Goal: Use online tool/utility: Utilize a website feature to perform a specific function

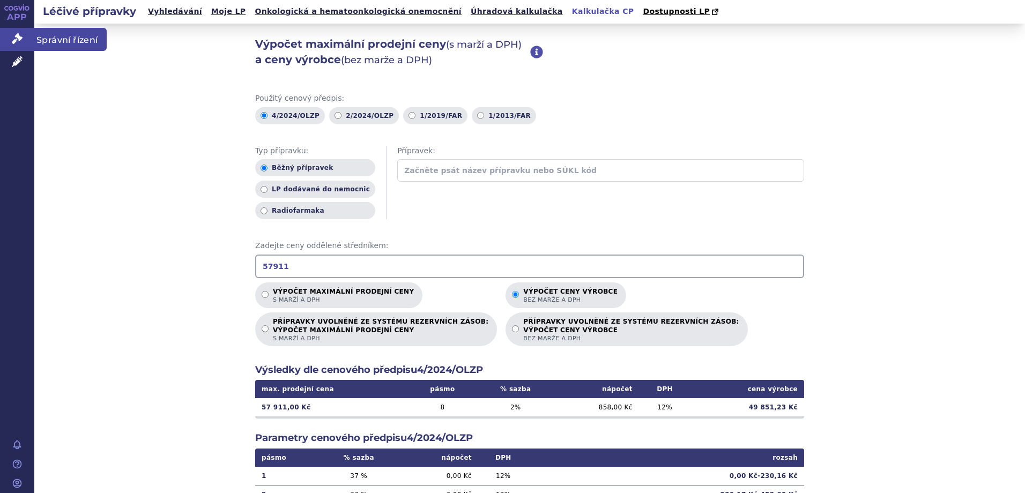
click at [62, 41] on span "Správní řízení" at bounding box center [70, 39] width 72 height 23
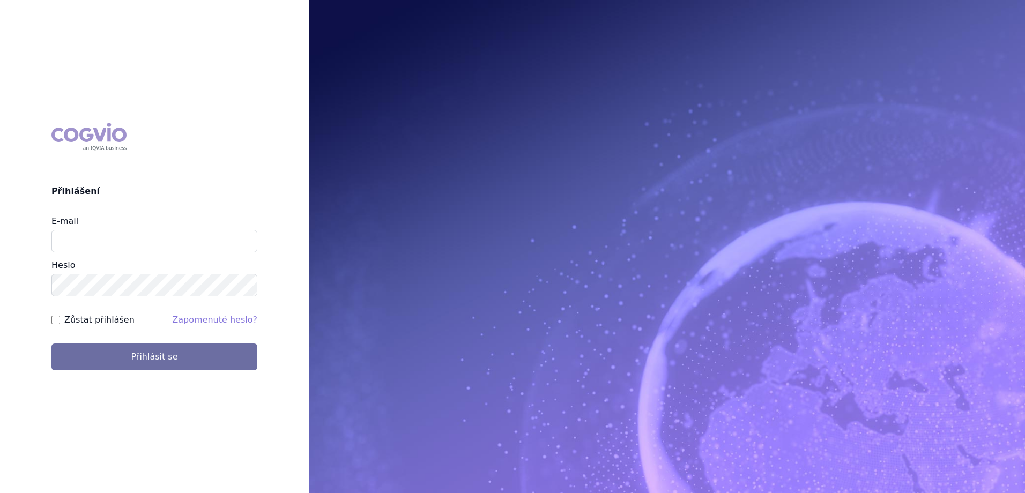
drag, startPoint x: 129, startPoint y: 224, endPoint x: 87, endPoint y: 243, distance: 46.0
click at [87, 243] on div "E-mail" at bounding box center [154, 234] width 206 height 38
click at [87, 243] on input "E-mail" at bounding box center [154, 241] width 206 height 23
type input "jan.strnad@ipsen.com"
click at [51, 344] on button "Přihlásit se" at bounding box center [154, 357] width 206 height 27
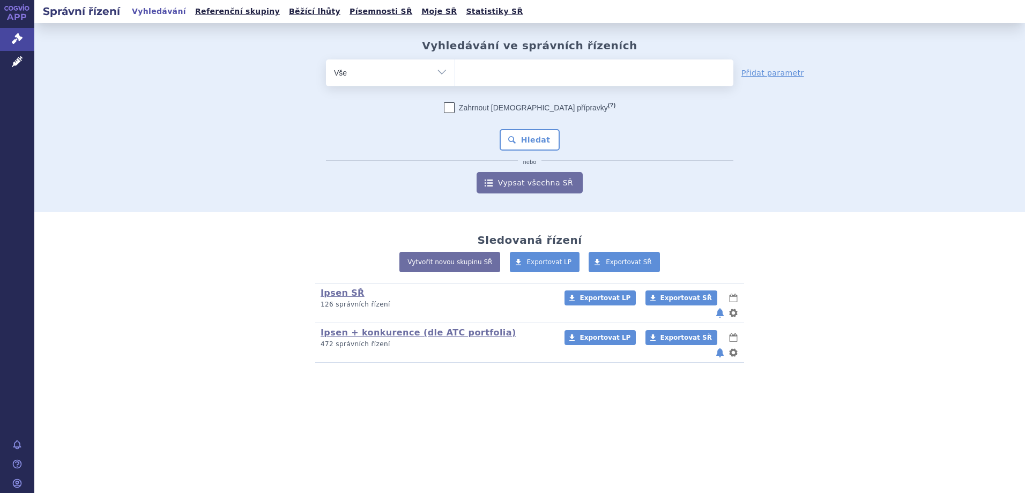
click at [498, 73] on ul at bounding box center [594, 70] width 278 height 23
click at [455, 73] on select at bounding box center [454, 72] width 1 height 27
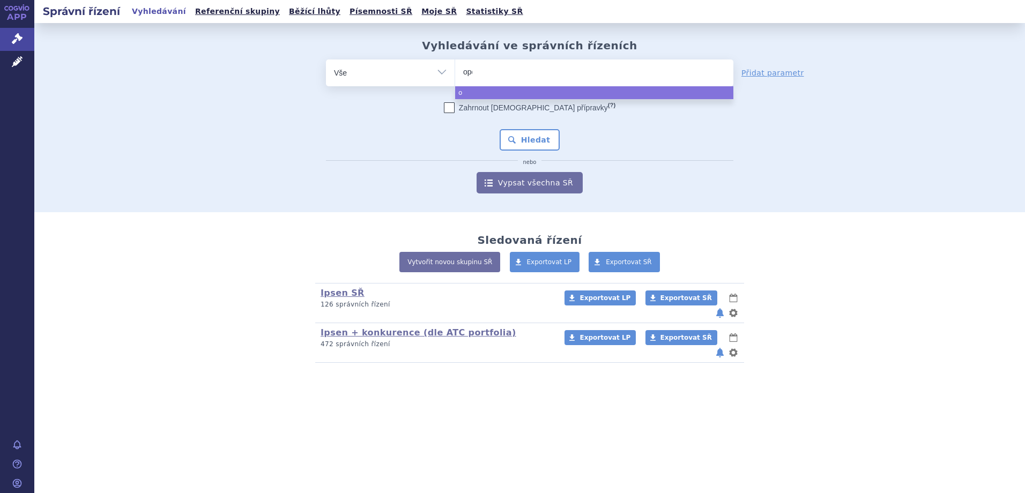
type input "opdi"
type input "opdivo"
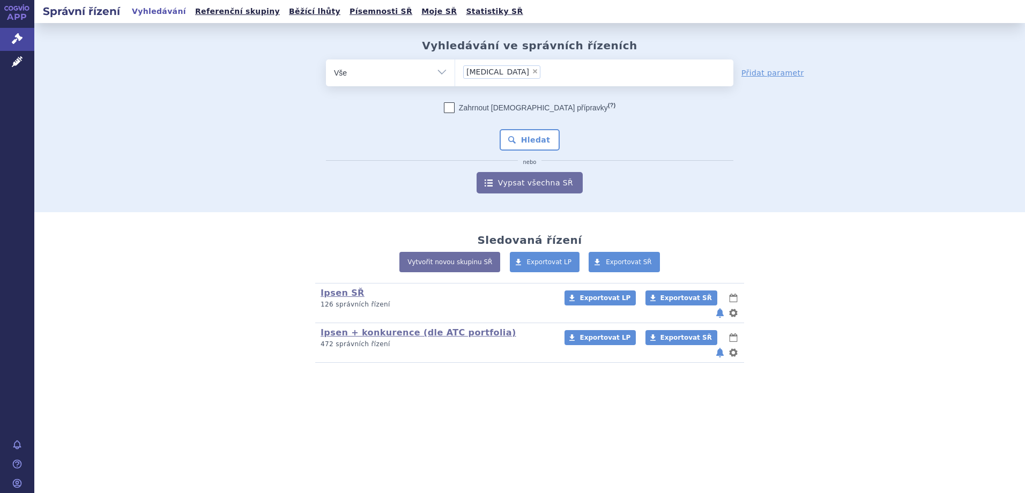
select select "opdivo"
click at [538, 143] on button "Hledat" at bounding box center [529, 139] width 61 height 21
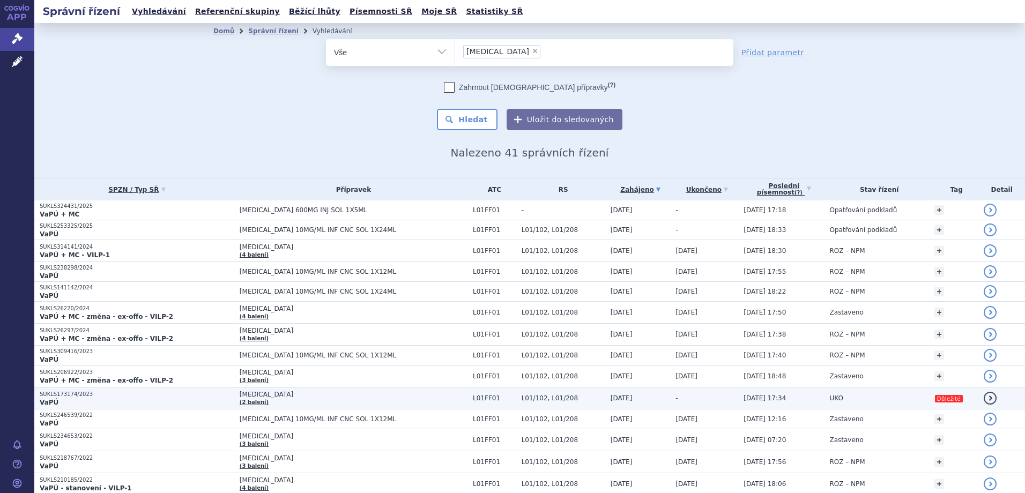
click at [252, 401] on link "(2 balení)" at bounding box center [254, 402] width 29 height 6
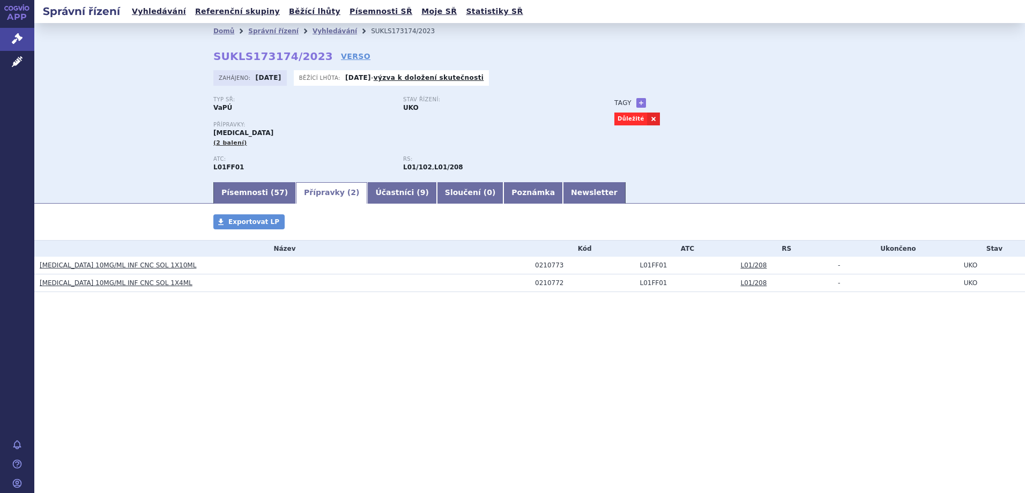
click at [150, 265] on link "[MEDICAL_DATA] 10MG/ML INF CNC SOL 1X10ML" at bounding box center [118, 266] width 156 height 8
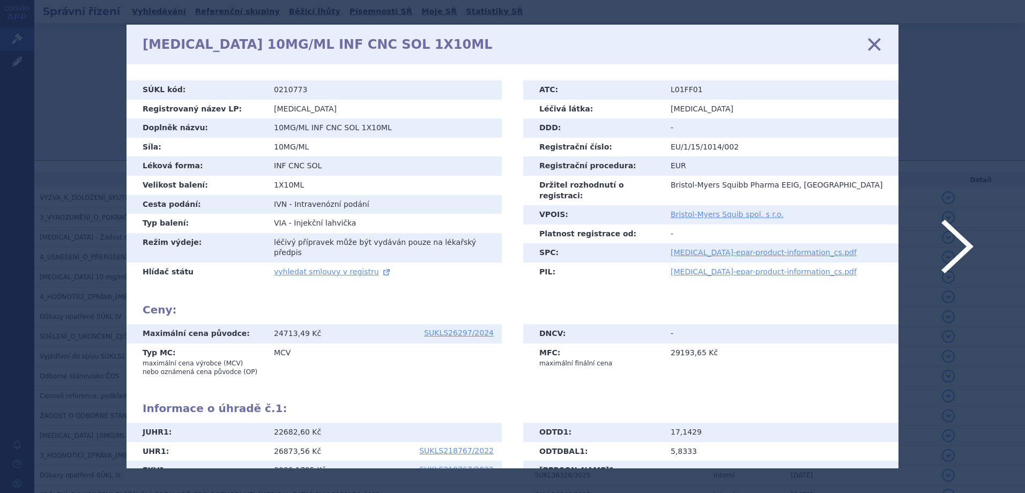
click at [995, 165] on icon at bounding box center [512, 246] width 1025 height 493
click at [878, 40] on icon at bounding box center [874, 44] width 23 height 23
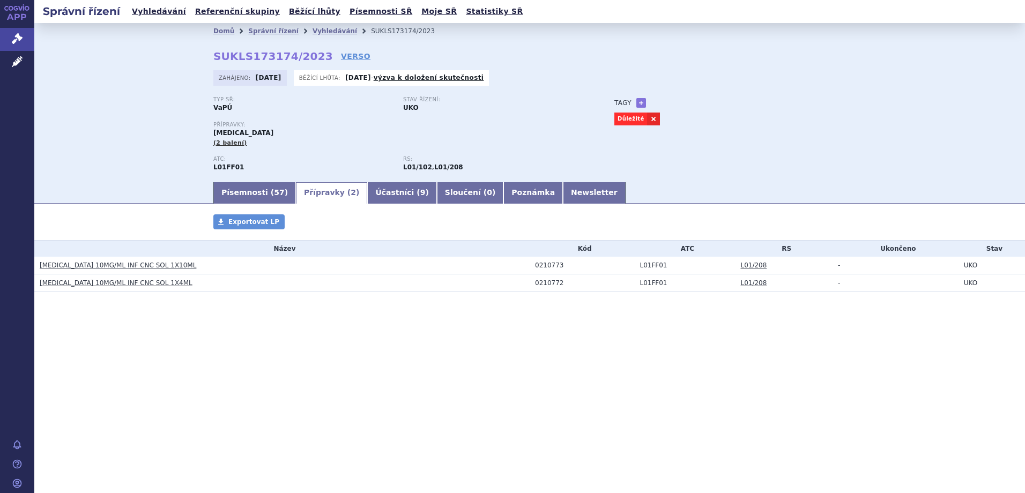
click at [121, 283] on link "[MEDICAL_DATA] 10MG/ML INF CNC SOL 1X4ML" at bounding box center [116, 283] width 153 height 8
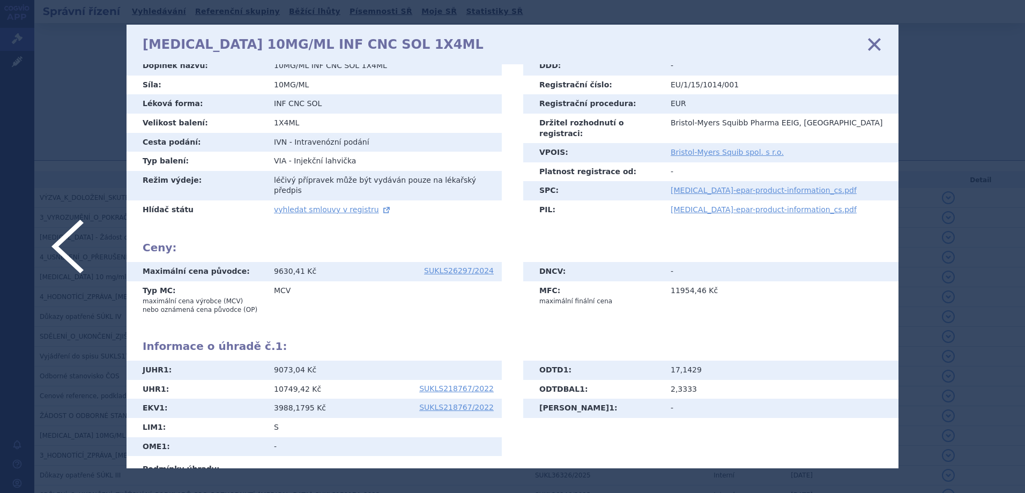
scroll to position [58, 0]
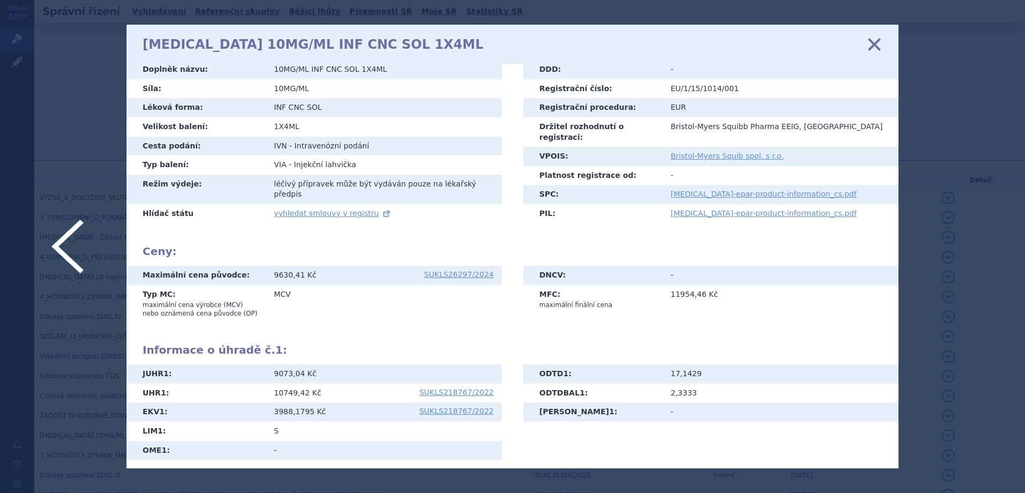
click at [14, 63] on icon at bounding box center [512, 246] width 1025 height 493
click at [870, 51] on icon at bounding box center [874, 44] width 23 height 23
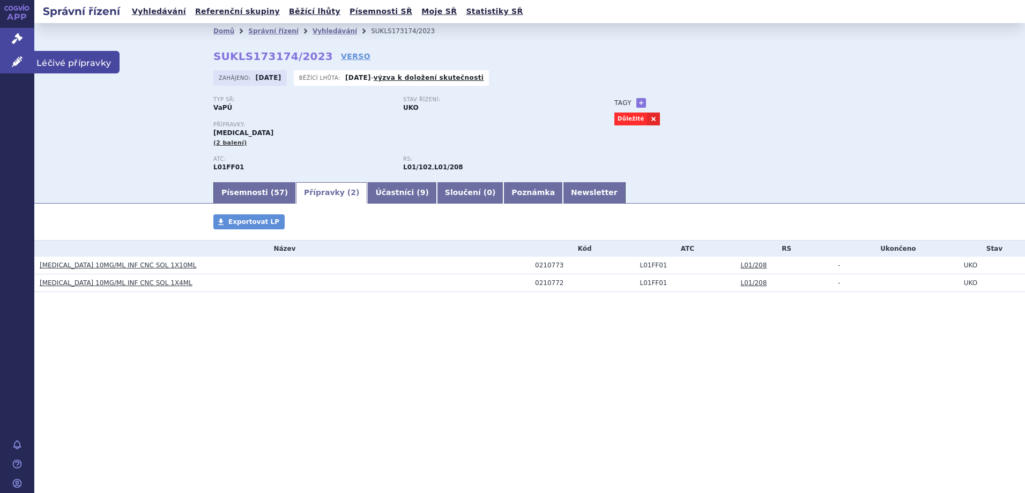
click at [74, 70] on span "Léčivé přípravky" at bounding box center [76, 62] width 85 height 23
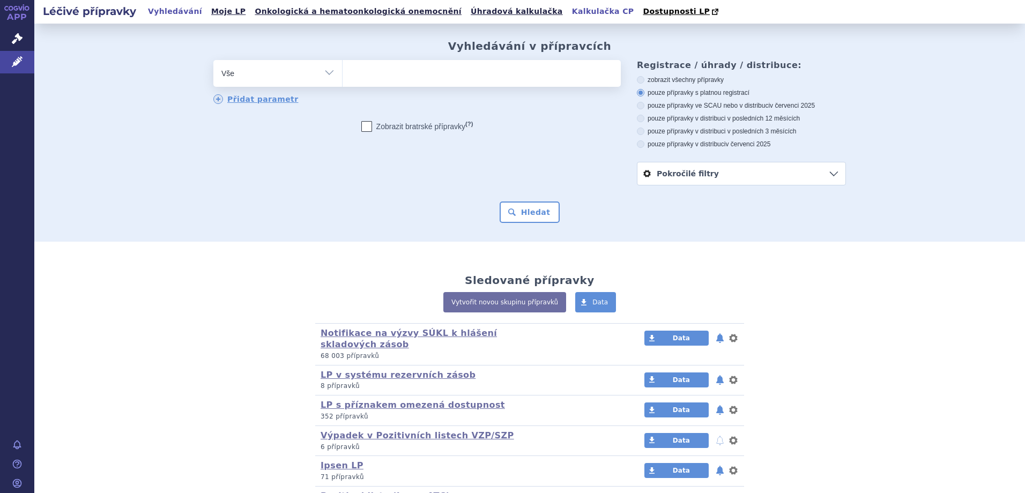
click at [569, 17] on link "Kalkulačka CP" at bounding box center [603, 11] width 69 height 14
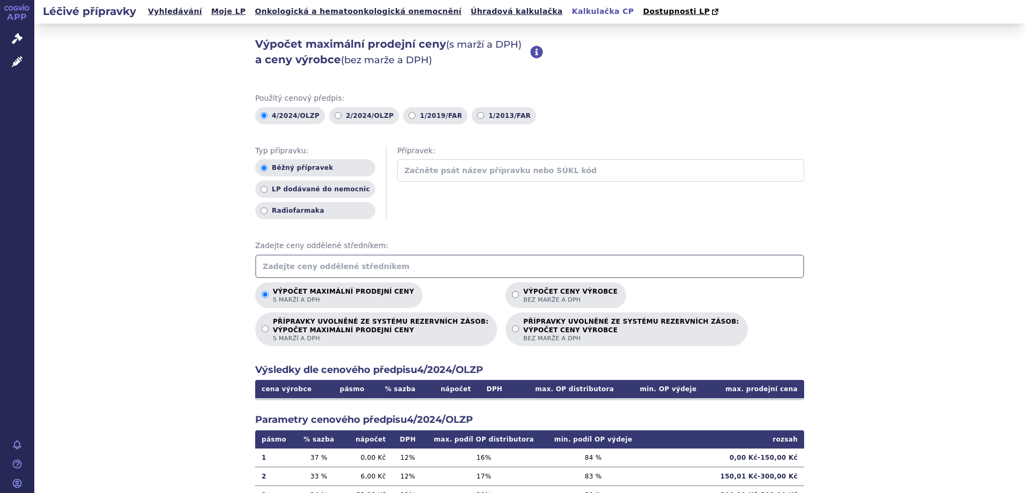
click at [330, 263] on input "text" at bounding box center [529, 267] width 549 height 24
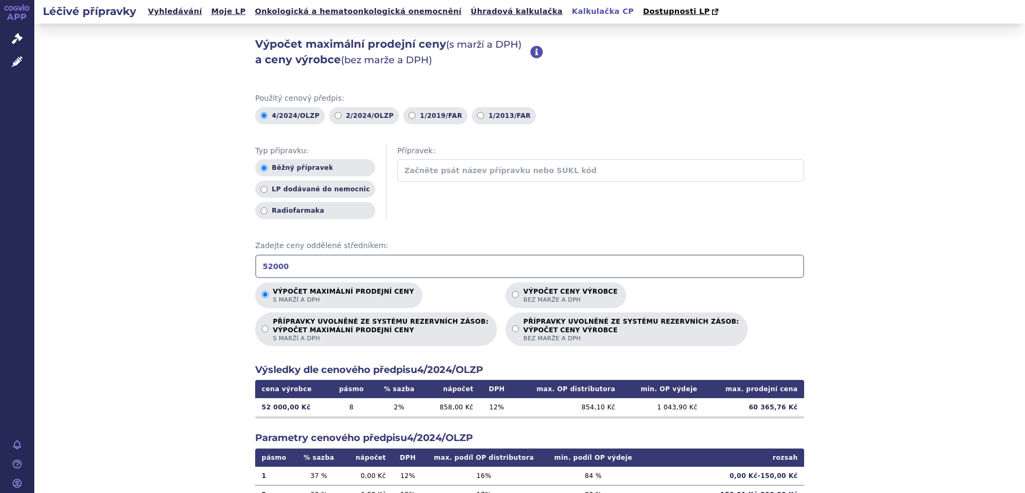
type input "52000"
